Goal: Find specific page/section: Find specific page/section

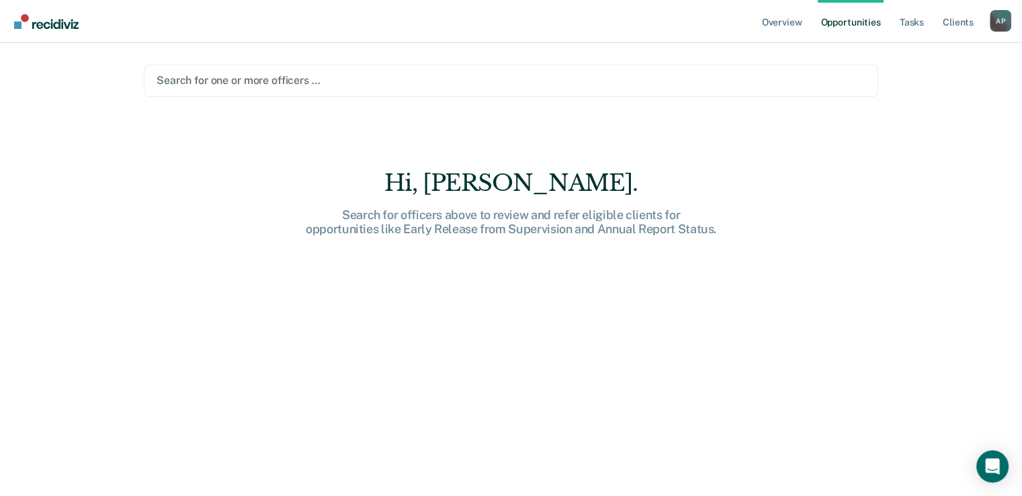
click at [274, 80] on div at bounding box center [511, 80] width 709 height 15
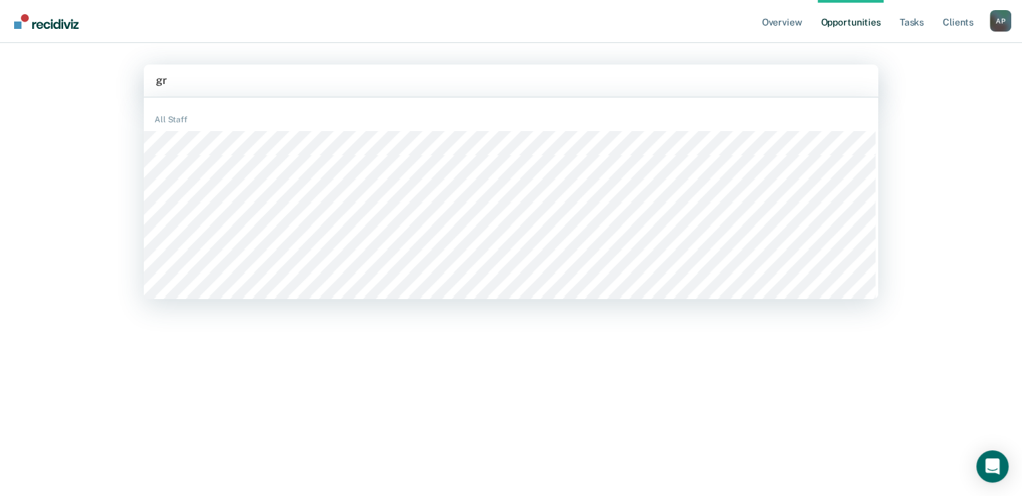
type input "g"
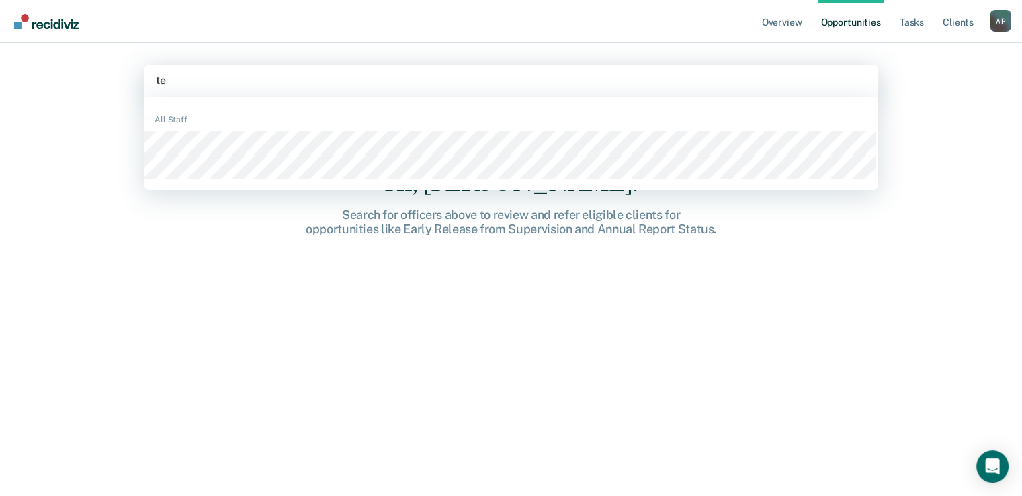
type input "tei"
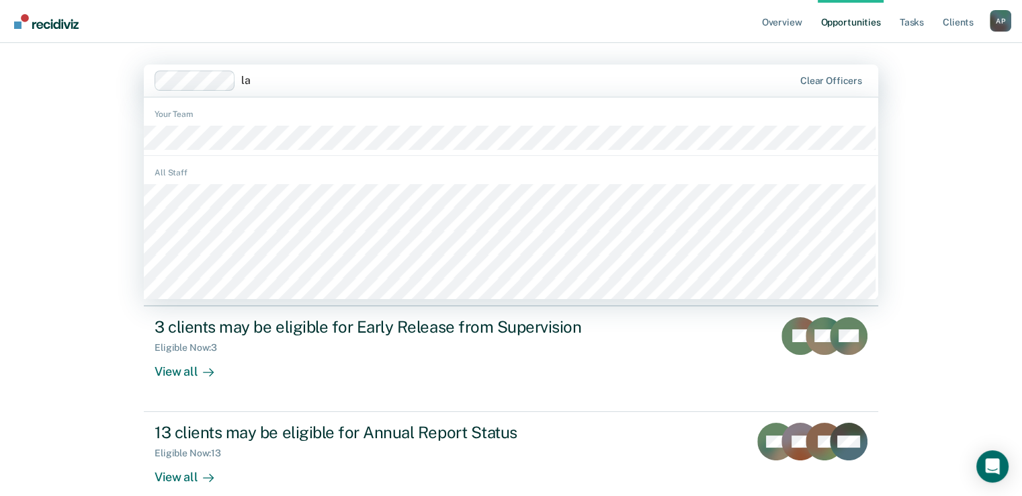
type input "lat"
type input "ser"
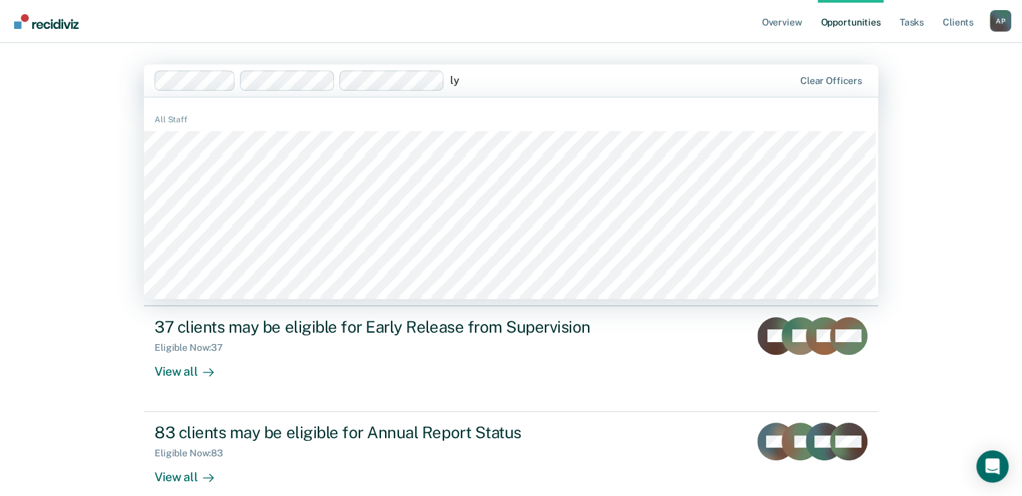
type input "lyr"
type input "[PERSON_NAME]"
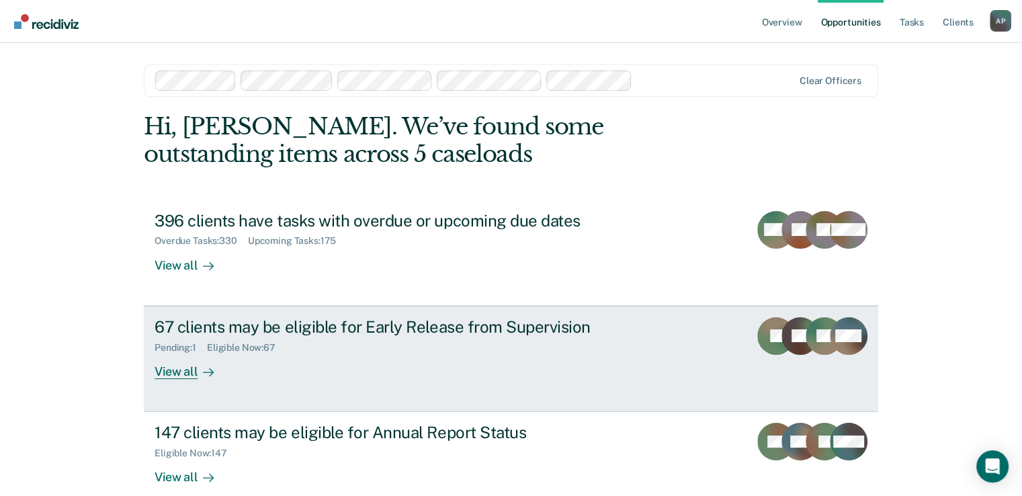
click at [165, 369] on div "View all" at bounding box center [191, 366] width 75 height 26
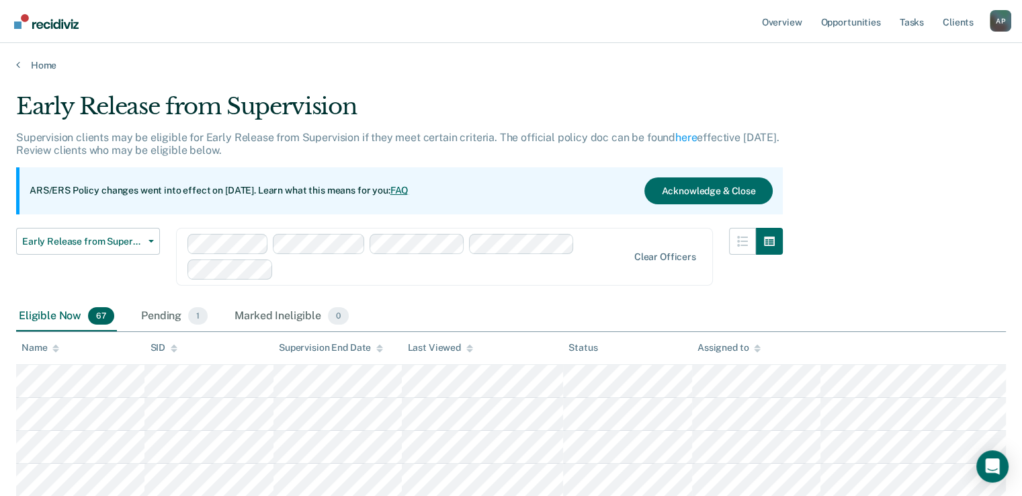
click at [175, 106] on div "Early Release from Supervision" at bounding box center [399, 112] width 766 height 38
click at [174, 106] on div "Early Release from Supervision" at bounding box center [399, 112] width 766 height 38
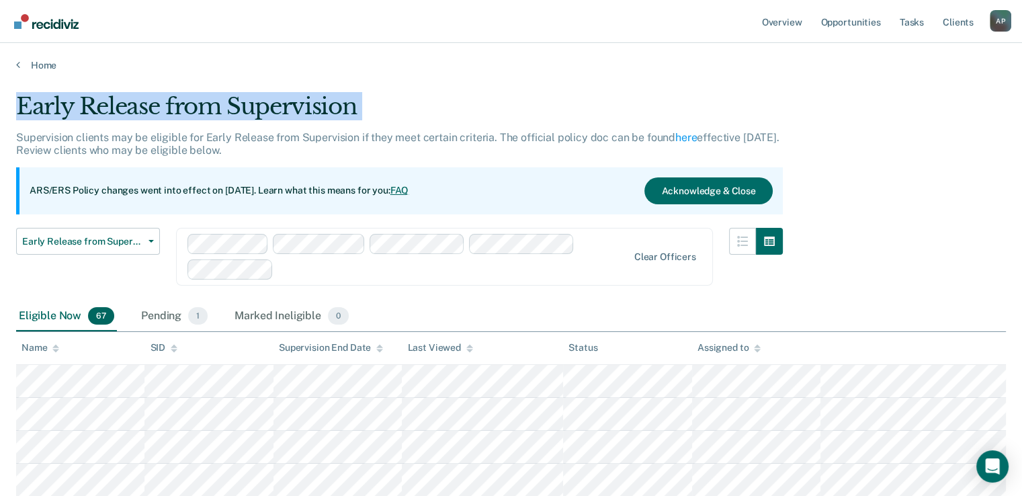
click at [174, 106] on div "Early Release from Supervision" at bounding box center [399, 112] width 766 height 38
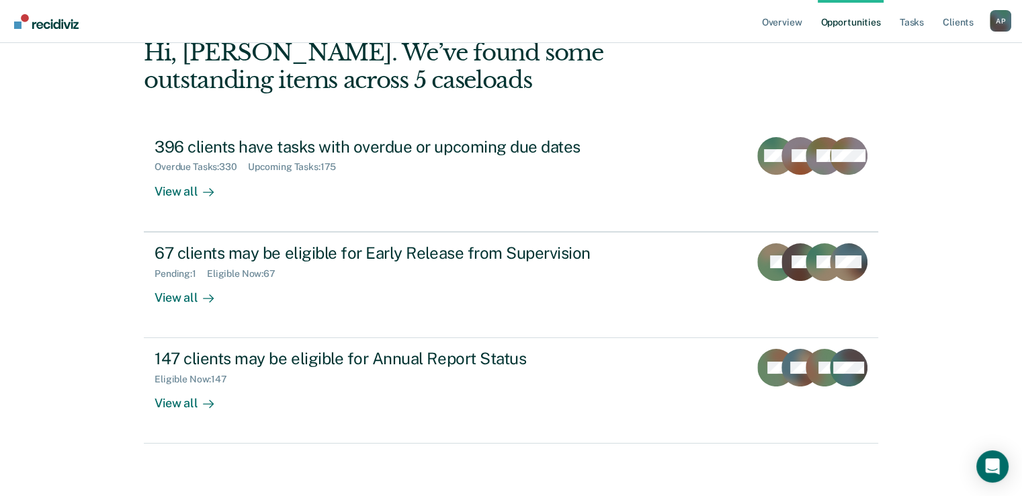
scroll to position [75, 0]
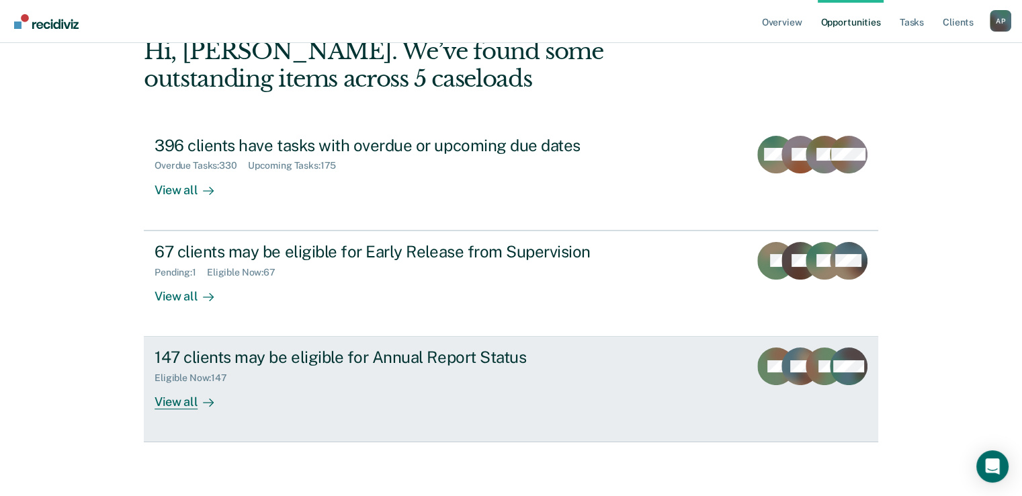
click at [312, 367] on div "Eligible Now : 147" at bounding box center [390, 375] width 472 height 17
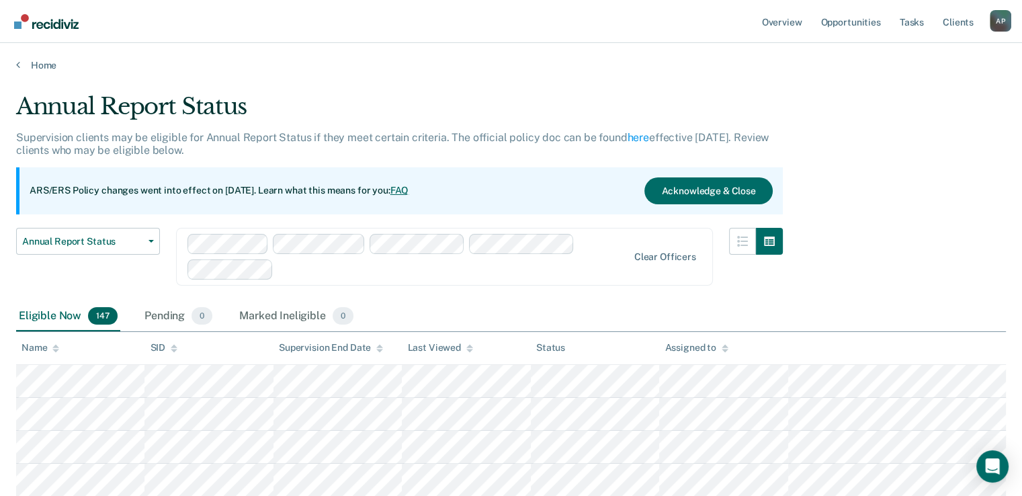
click at [196, 95] on div "Annual Report Status" at bounding box center [399, 112] width 766 height 38
drag, startPoint x: 196, startPoint y: 95, endPoint x: 142, endPoint y: 100, distance: 54.7
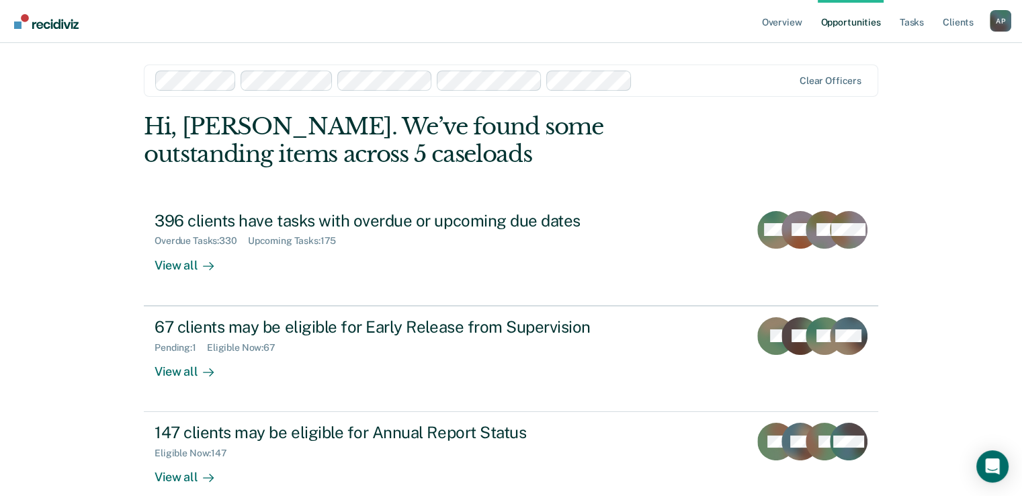
scroll to position [75, 0]
